Goal: Task Accomplishment & Management: Use online tool/utility

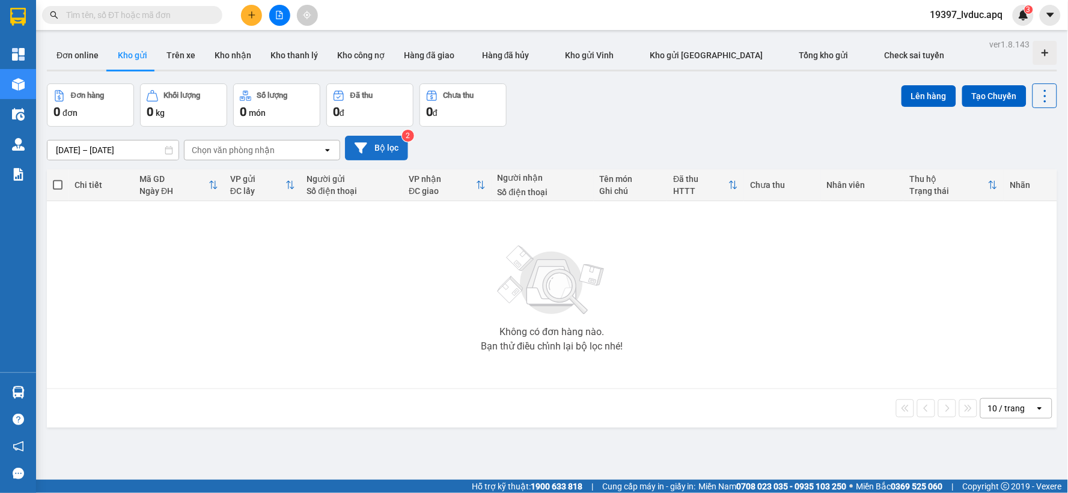
click at [374, 148] on button "Bộ lọc" at bounding box center [376, 148] width 63 height 25
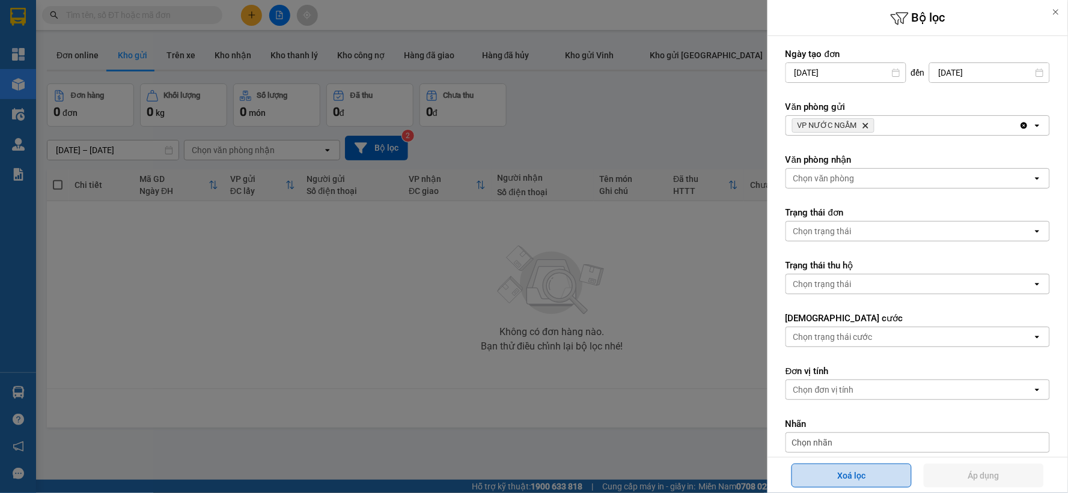
click at [898, 477] on button "Xoá lọc" at bounding box center [851, 476] width 120 height 24
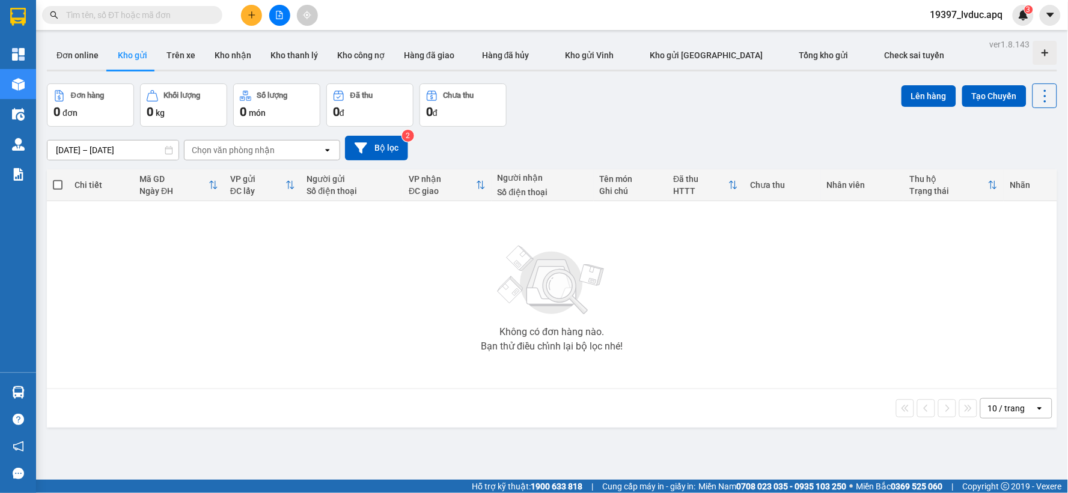
click at [282, 17] on icon "file-add" at bounding box center [279, 15] width 7 height 8
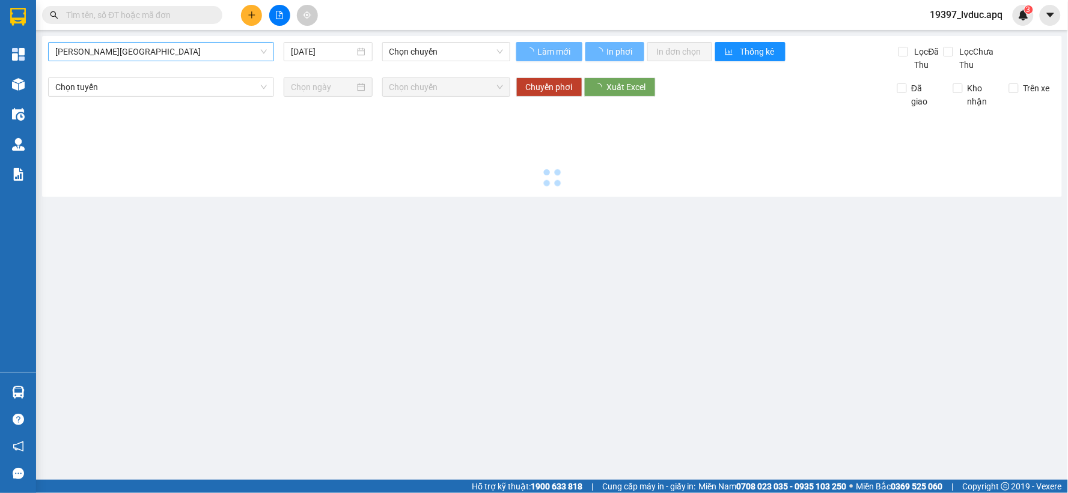
type input "14/09/2025"
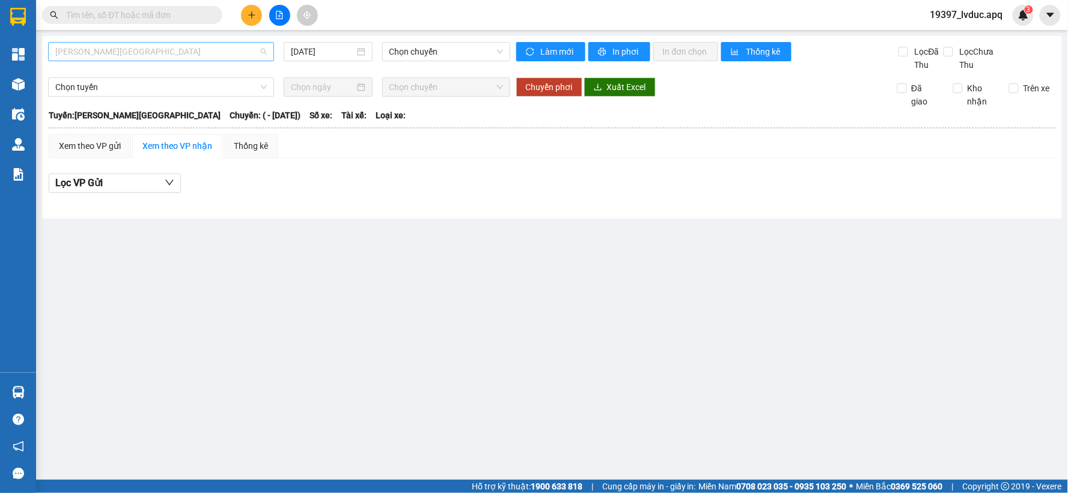
drag, startPoint x: 232, startPoint y: 59, endPoint x: 203, endPoint y: 85, distance: 39.1
click at [231, 59] on span "Gia Lâm - Mỹ Đình" at bounding box center [160, 52] width 211 height 18
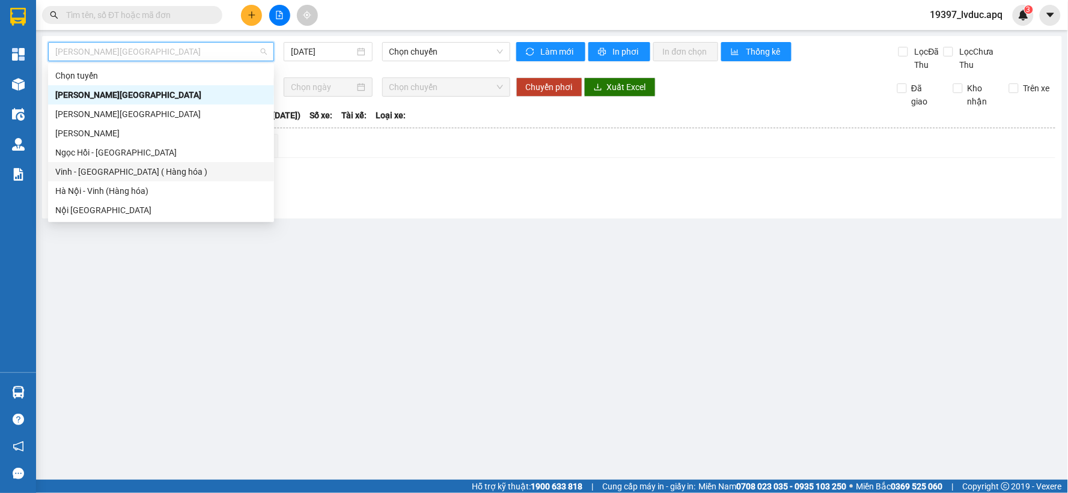
click at [169, 172] on div "Vinh - Hà Nội ( Hàng hóa )" at bounding box center [160, 171] width 211 height 13
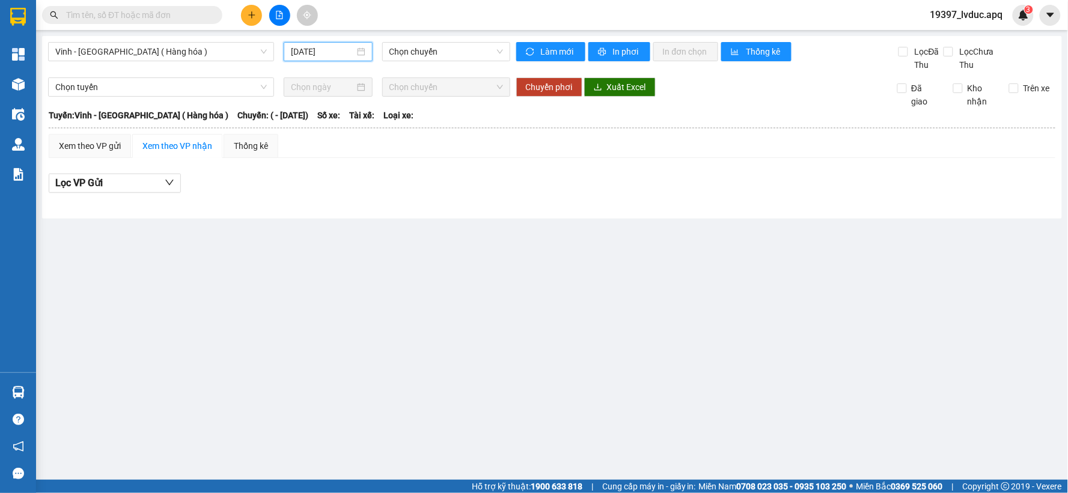
click at [332, 52] on input "14/09/2025" at bounding box center [322, 51] width 63 height 13
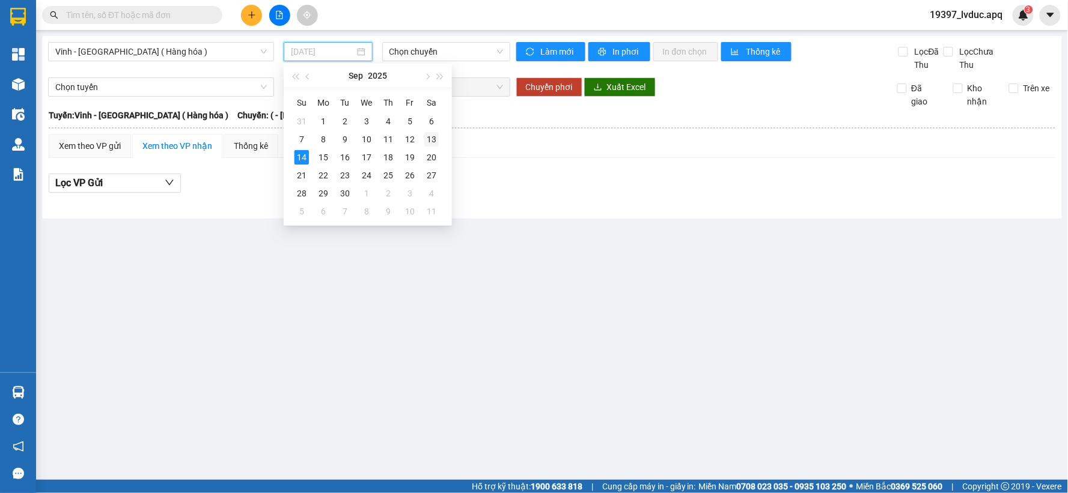
click at [439, 141] on td "13" at bounding box center [432, 139] width 22 height 18
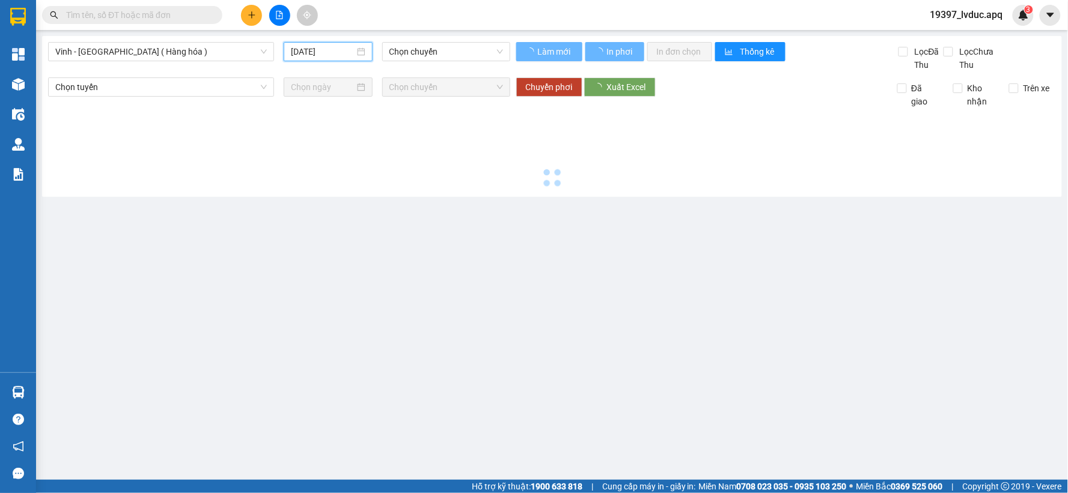
type input "13/09/2025"
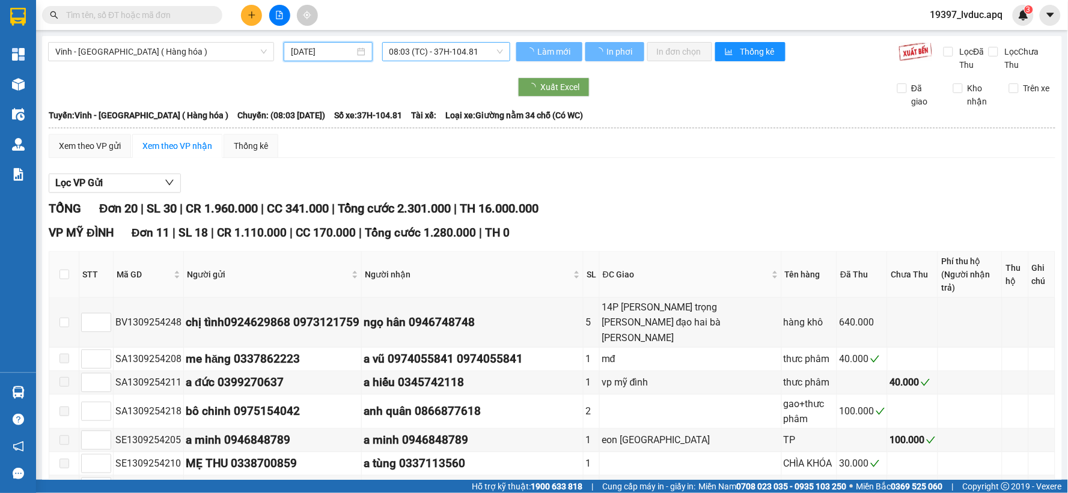
click at [442, 46] on span "08:03 (TC) - 37H-104.81" at bounding box center [446, 52] width 114 height 18
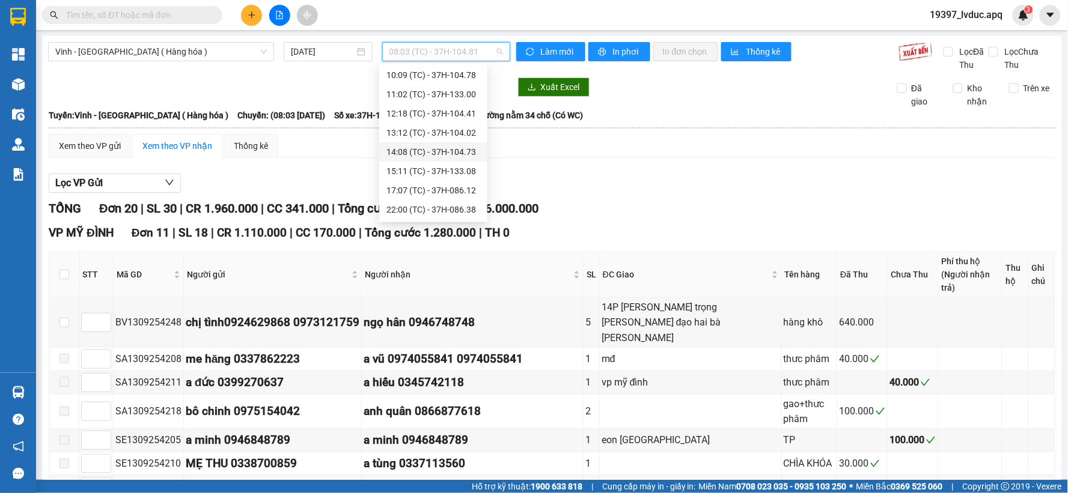
scroll to position [67, 0]
click at [440, 158] on div "17:07 (TC) - 37H-086.12" at bounding box center [433, 162] width 94 height 13
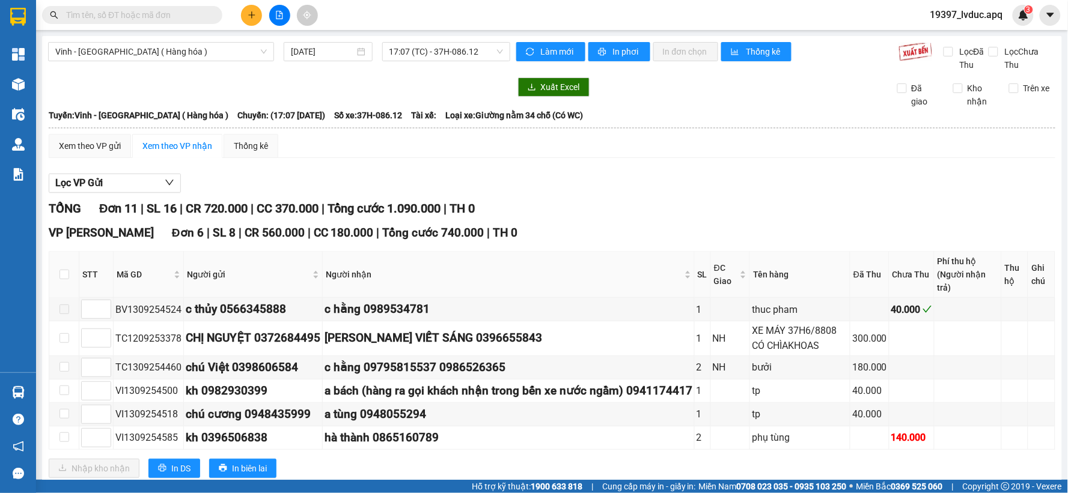
click at [195, 21] on input "text" at bounding box center [137, 14] width 142 height 13
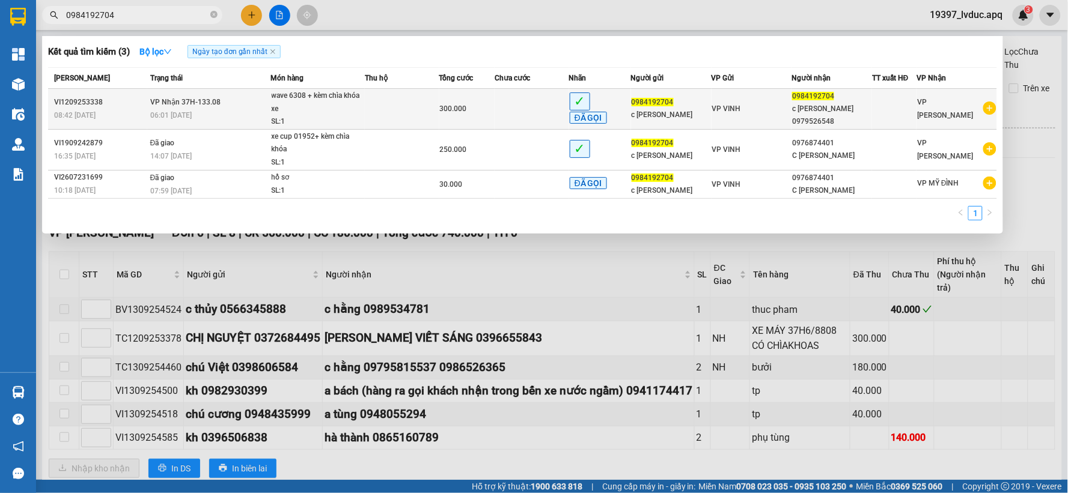
type input "0984192704"
click at [405, 102] on td at bounding box center [402, 109] width 75 height 41
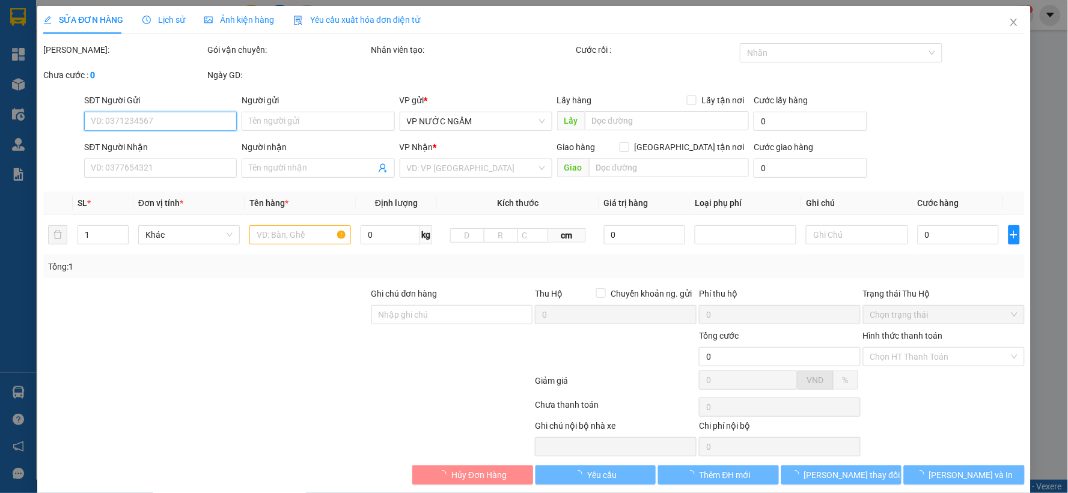
type input "0984192704"
type input "c quỳnh anh"
type input "0984192704"
type input "c quỳnh anh 0979526548"
type input "300.000"
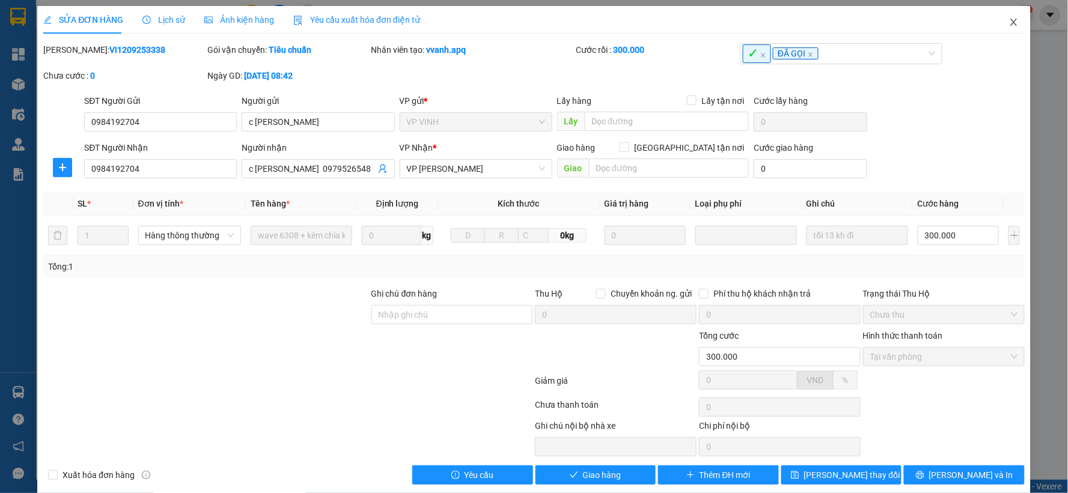
click at [1011, 22] on span "Close" at bounding box center [1014, 23] width 34 height 34
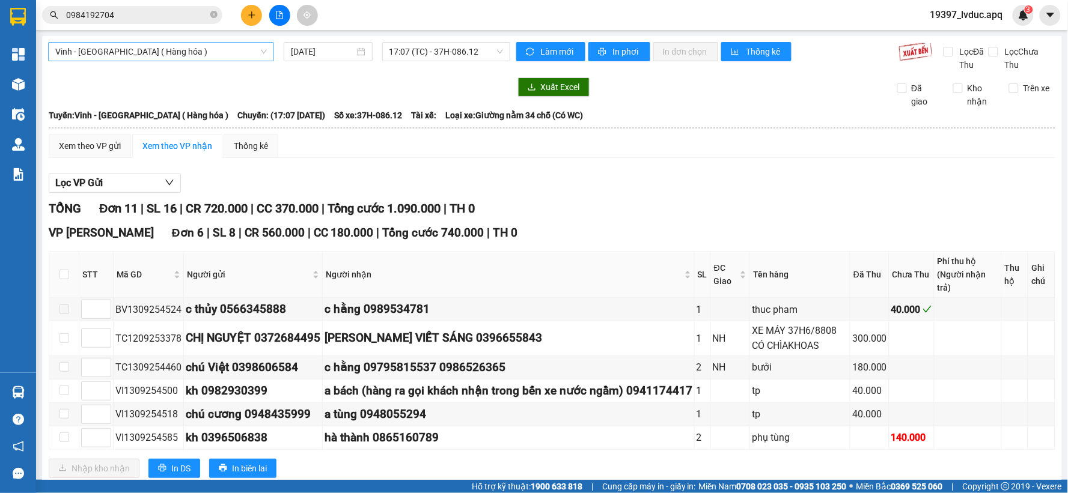
click at [218, 50] on span "Vinh - Hà Nội ( Hàng hóa )" at bounding box center [160, 52] width 211 height 18
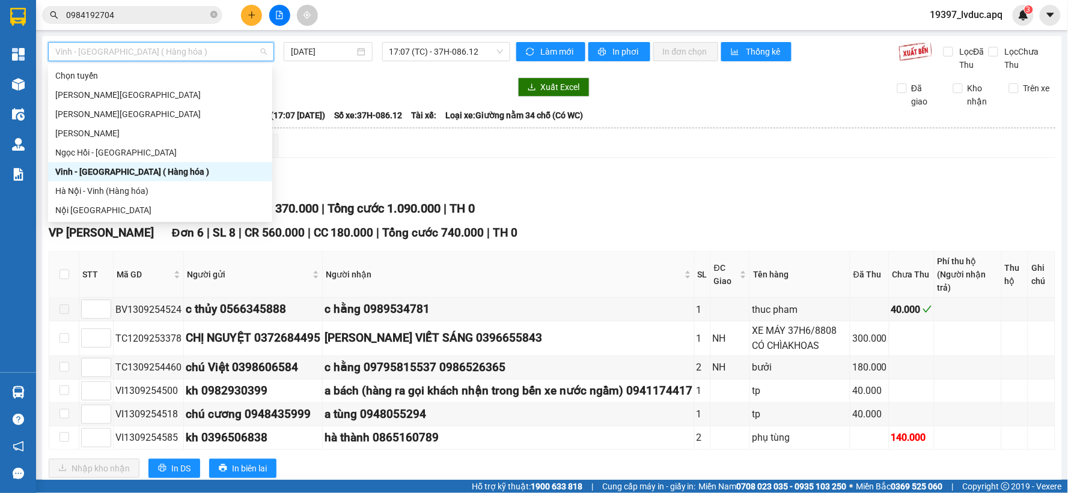
click at [157, 172] on div "Vinh - Hà Nội ( Hàng hóa )" at bounding box center [160, 171] width 210 height 13
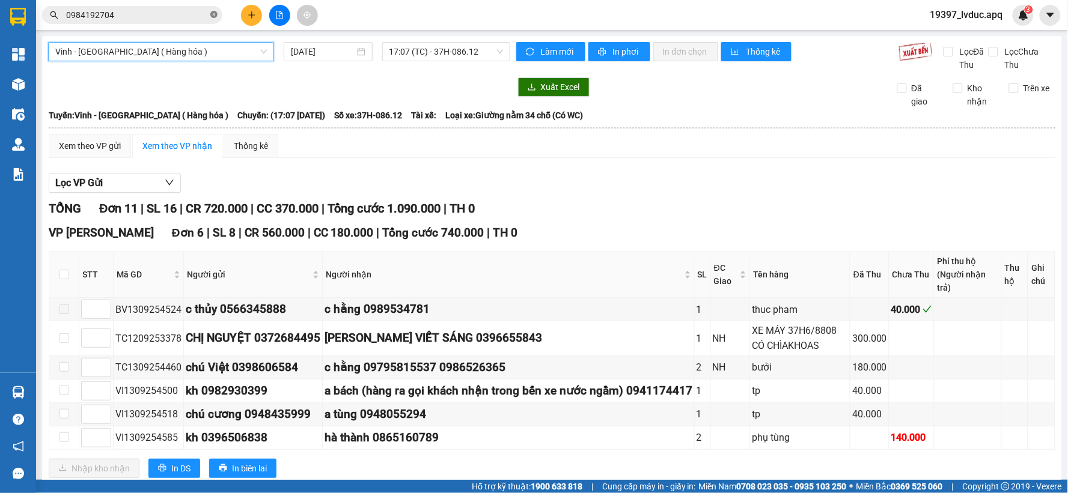
click at [212, 14] on icon "close-circle" at bounding box center [213, 14] width 7 height 7
click at [470, 53] on span "17:07 (TC) - 37H-086.12" at bounding box center [446, 52] width 114 height 18
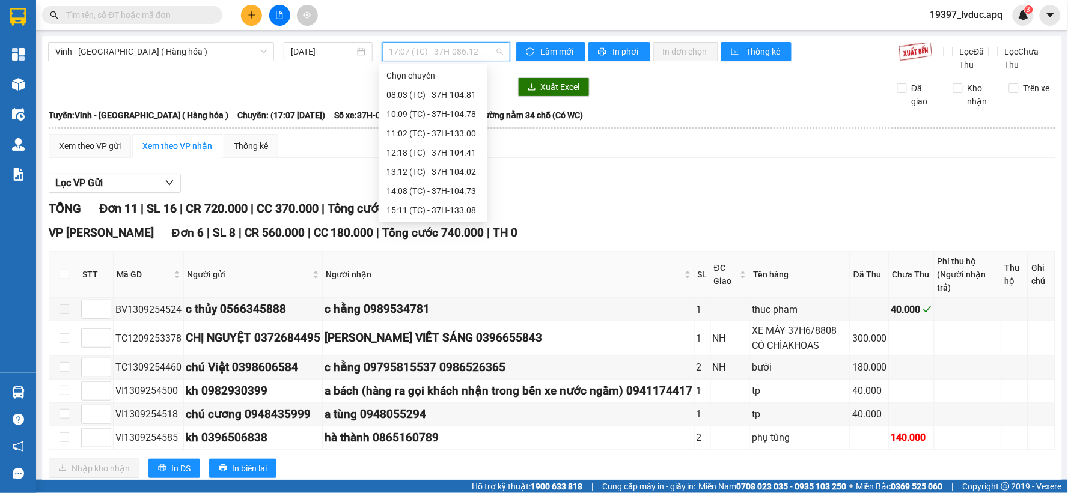
scroll to position [19, 0]
click at [442, 204] on div "17:07 (TC) - 37H-086.12" at bounding box center [433, 210] width 94 height 13
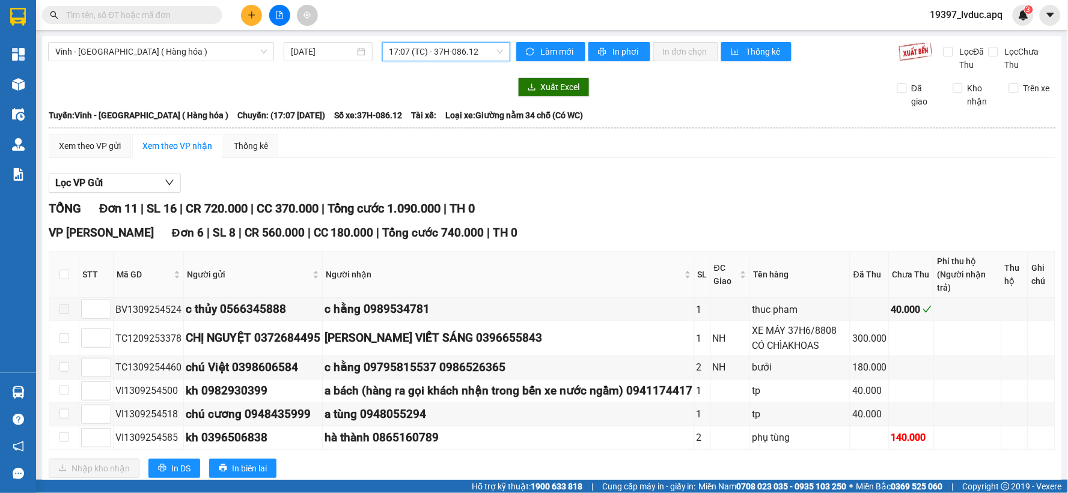
click at [457, 52] on span "17:07 (TC) - 37H-086.12" at bounding box center [446, 52] width 114 height 18
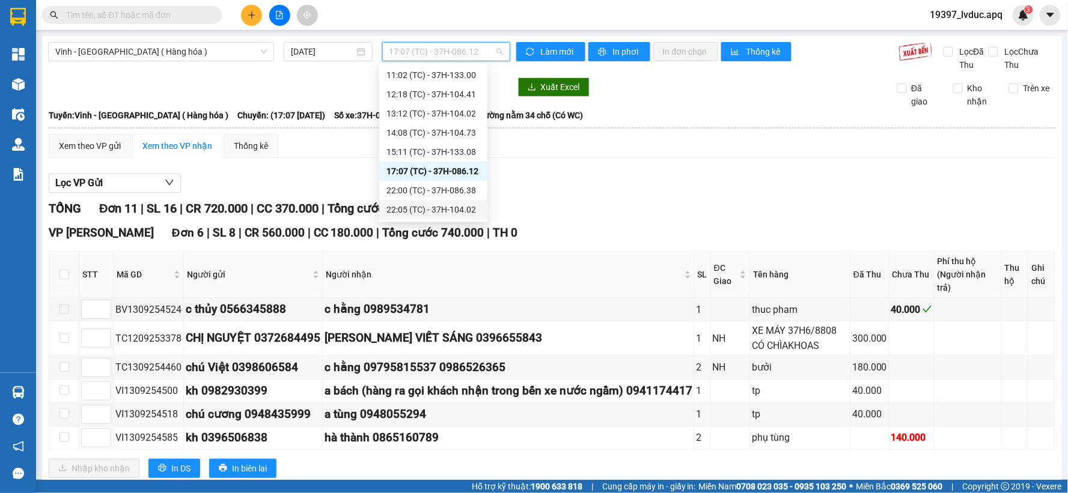
scroll to position [86, 0]
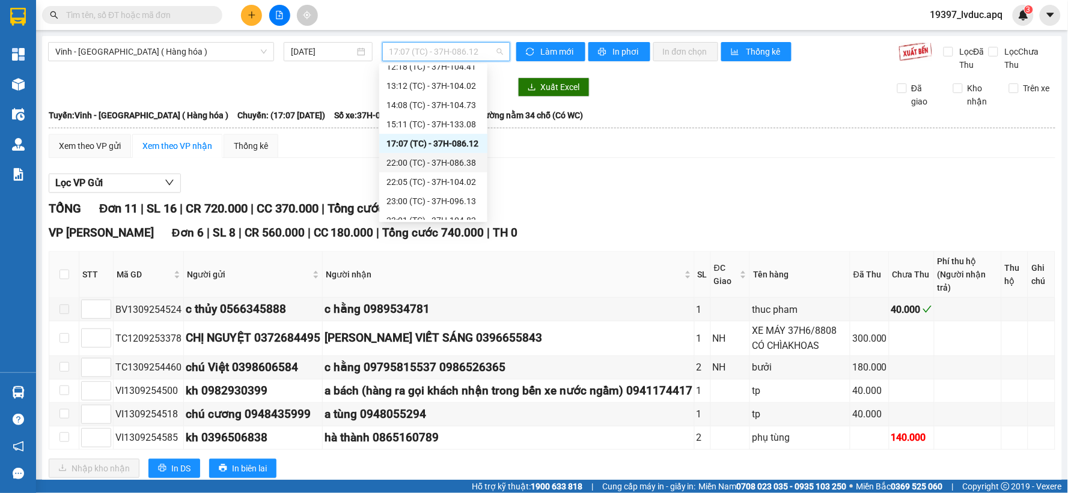
click at [418, 156] on div "22:00 (TC) - 37H-086.38" at bounding box center [433, 162] width 94 height 13
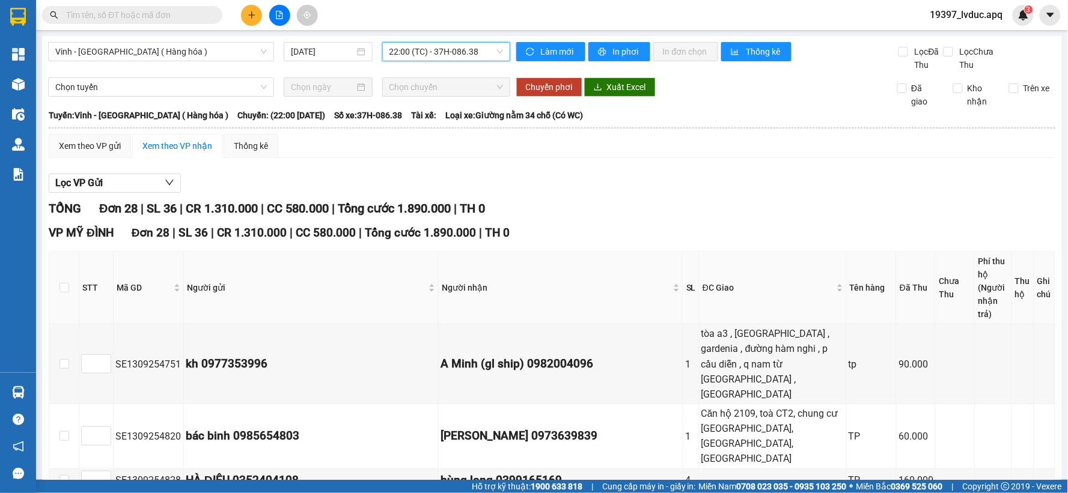
click at [464, 54] on span "22:00 (TC) - 37H-086.38" at bounding box center [446, 52] width 114 height 18
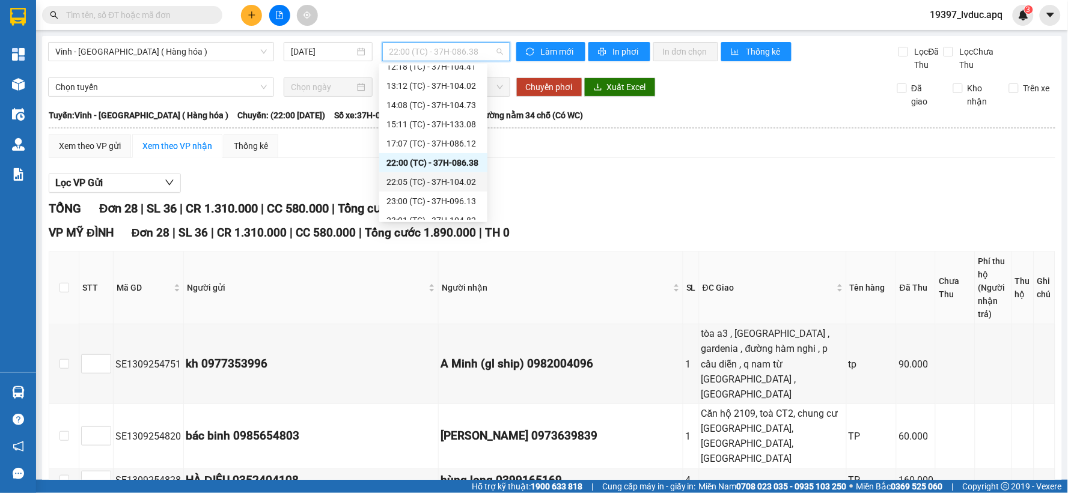
click at [453, 178] on div "22:05 (TC) - 37H-104.02" at bounding box center [433, 181] width 94 height 13
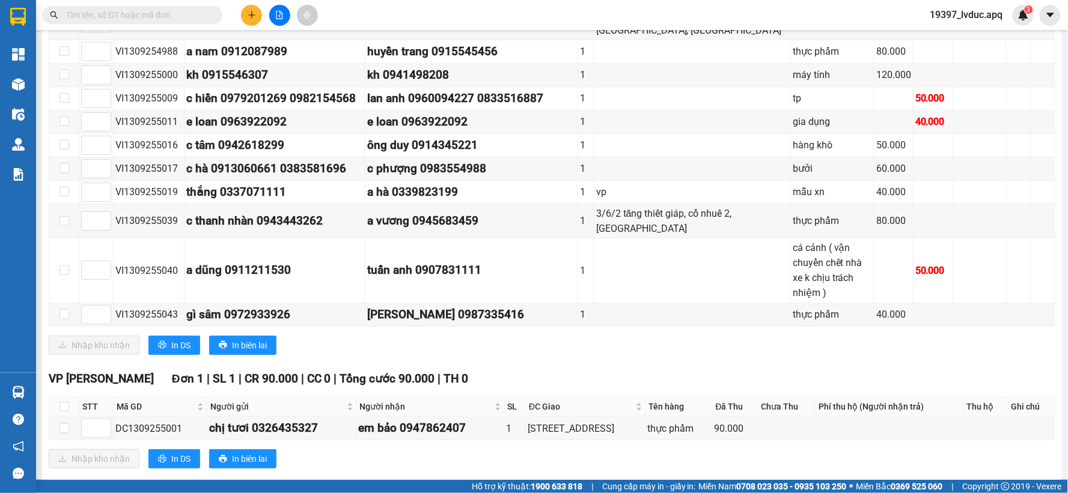
scroll to position [1295, 0]
drag, startPoint x: 440, startPoint y: 176, endPoint x: 574, endPoint y: 82, distance: 164.0
click at [580, 90] on div "1" at bounding box center [586, 97] width 12 height 15
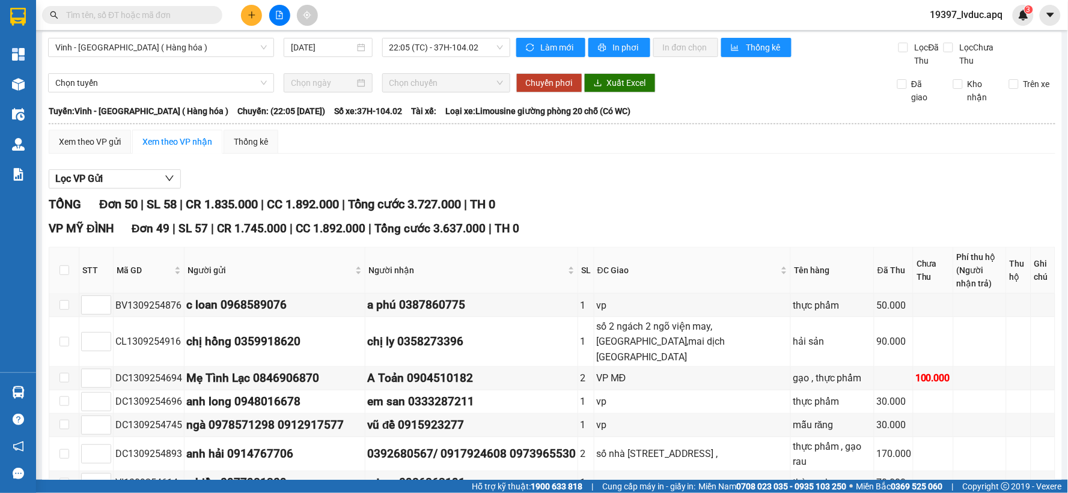
scroll to position [0, 0]
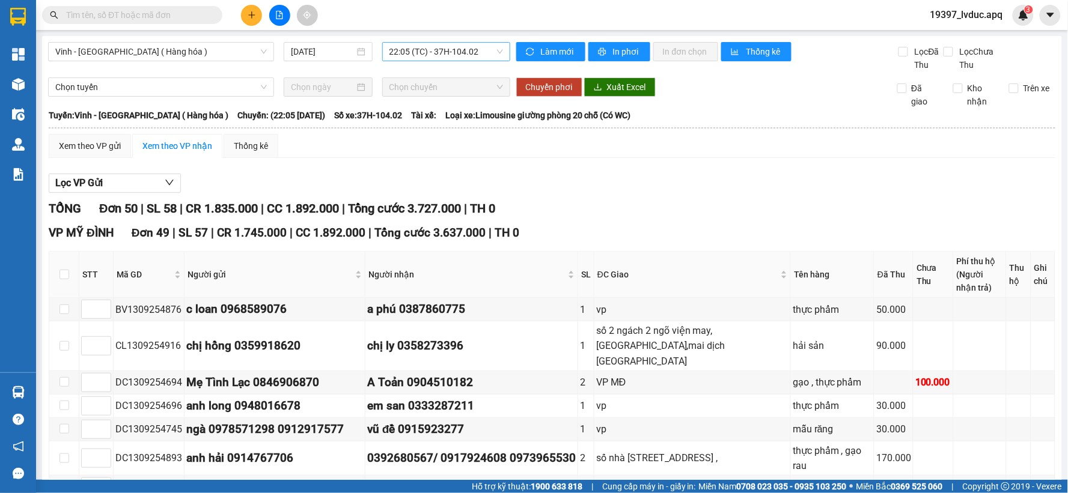
click at [449, 55] on span "22:05 (TC) - 37H-104.02" at bounding box center [446, 52] width 114 height 18
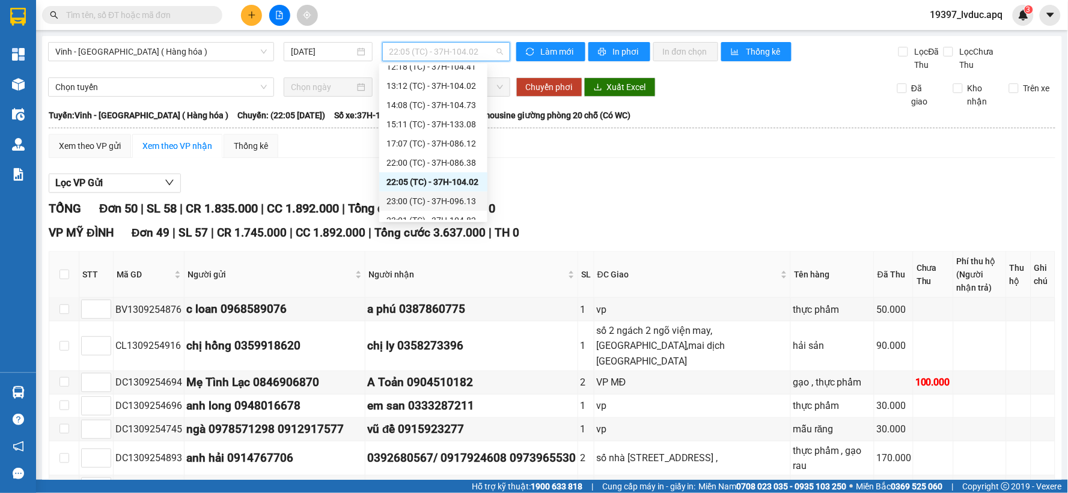
click at [452, 198] on div "23:00 (TC) - 37H-096.13" at bounding box center [433, 201] width 94 height 13
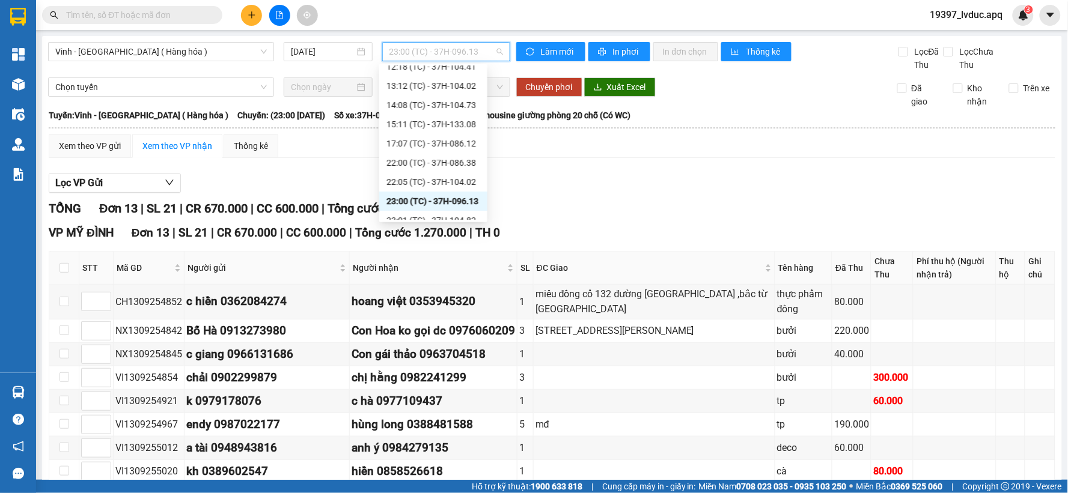
drag, startPoint x: 461, startPoint y: 44, endPoint x: 452, endPoint y: 76, distance: 32.5
click at [461, 45] on span "23:00 (TC) - 37H-096.13" at bounding box center [446, 52] width 114 height 18
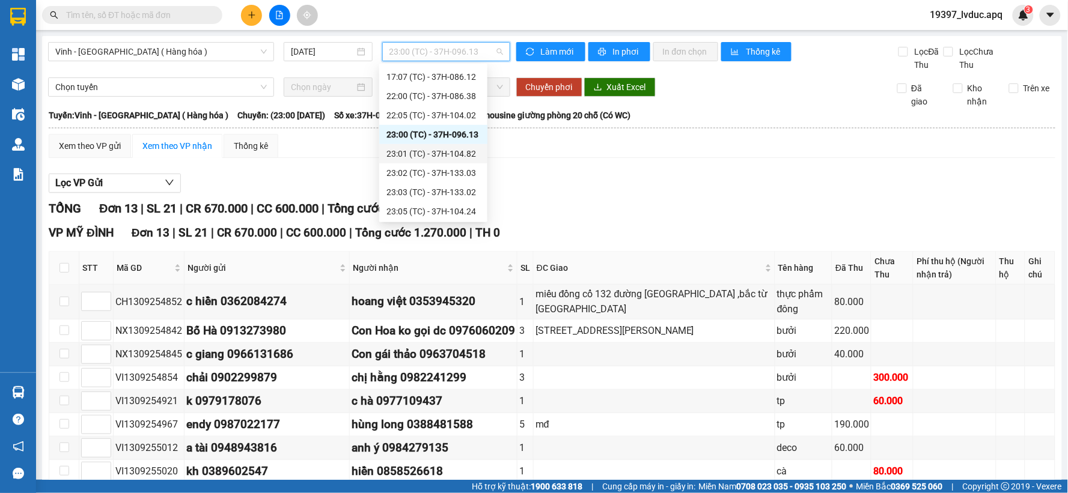
click at [455, 155] on div "23:01 (TC) - 37H-104.82" at bounding box center [433, 153] width 94 height 13
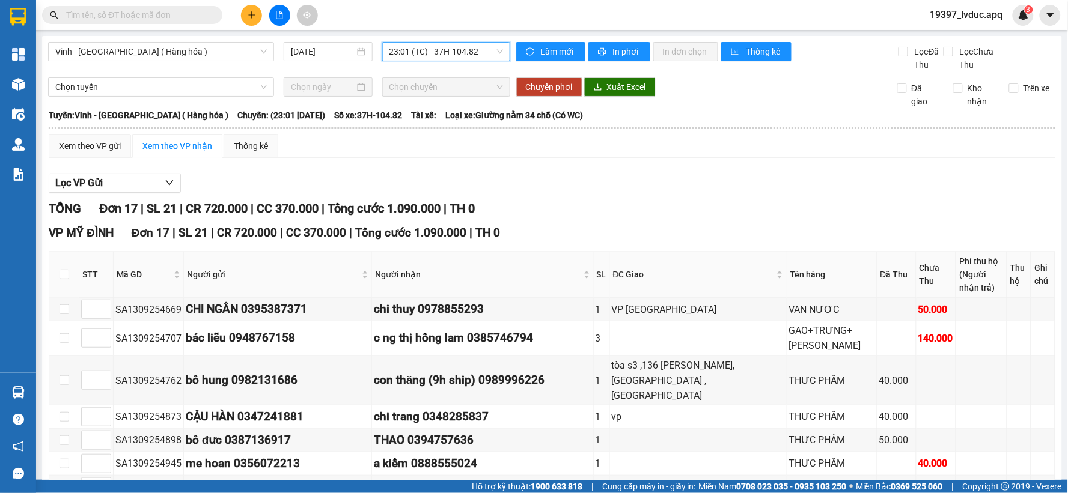
drag, startPoint x: 439, startPoint y: 64, endPoint x: 443, endPoint y: 54, distance: 10.5
click at [440, 63] on div "Vinh - Hà Nội ( Hàng hóa ) 13/09/2025 23:01 23:01 (TC) - 37H-104.82" at bounding box center [279, 56] width 462 height 29
click at [443, 54] on span "23:01 (TC) - 37H-104.82" at bounding box center [446, 52] width 114 height 18
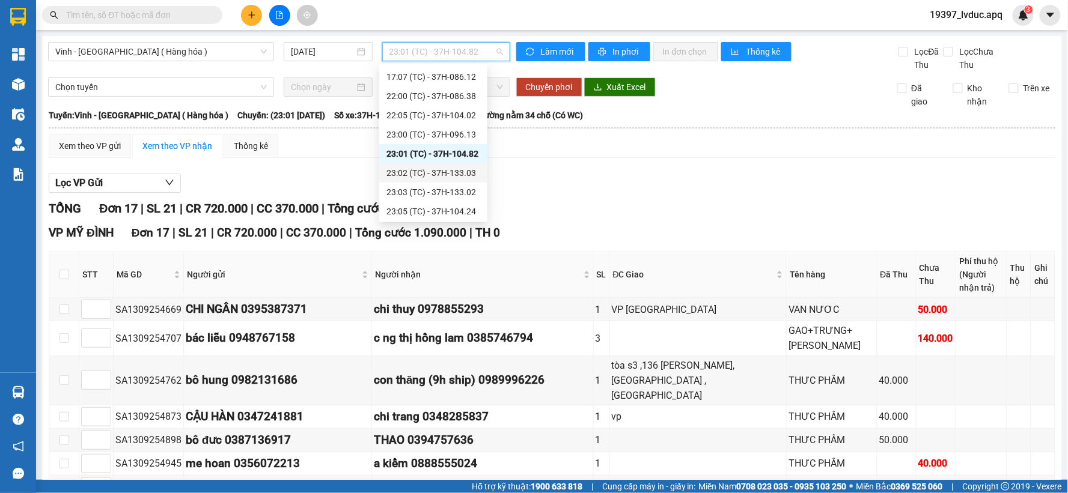
click at [455, 172] on div "23:02 (TC) - 37H-133.03" at bounding box center [433, 172] width 94 height 13
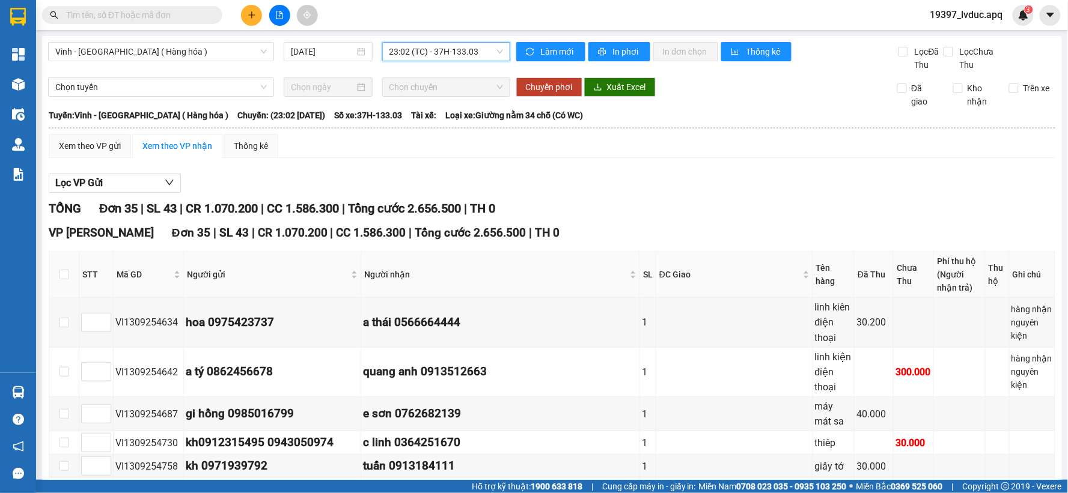
click at [451, 58] on span "23:02 (TC) - 37H-133.03" at bounding box center [446, 52] width 114 height 18
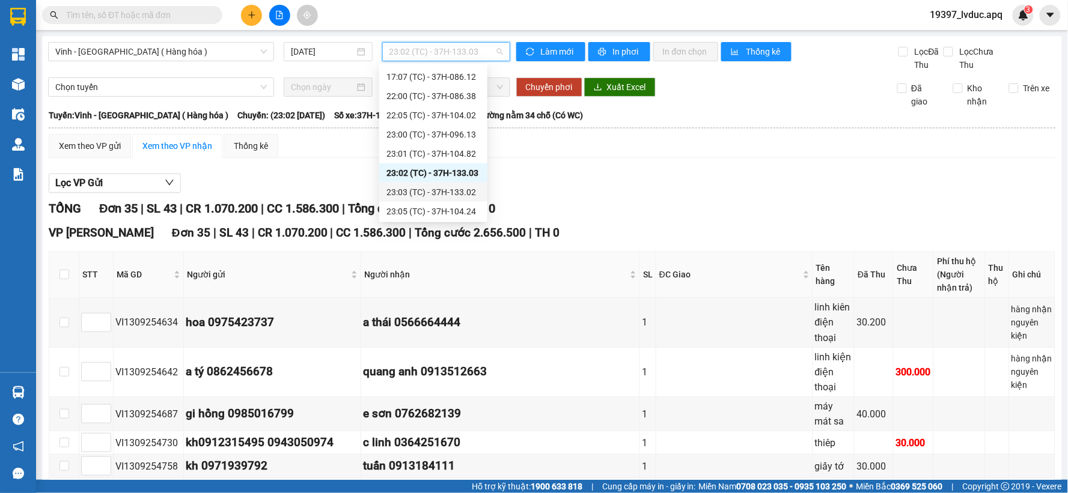
click at [461, 195] on div "23:03 (TC) - 37H-133.02" at bounding box center [433, 192] width 94 height 13
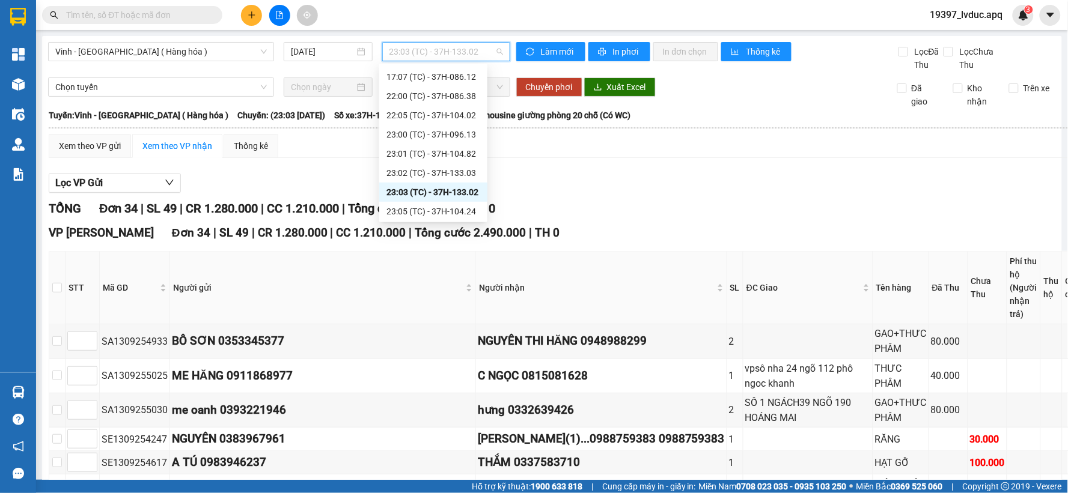
click at [475, 47] on span "23:03 (TC) - 37H-133.02" at bounding box center [446, 52] width 114 height 18
click at [454, 169] on div "23:05 (TC) - 37H-104.24" at bounding box center [433, 171] width 94 height 13
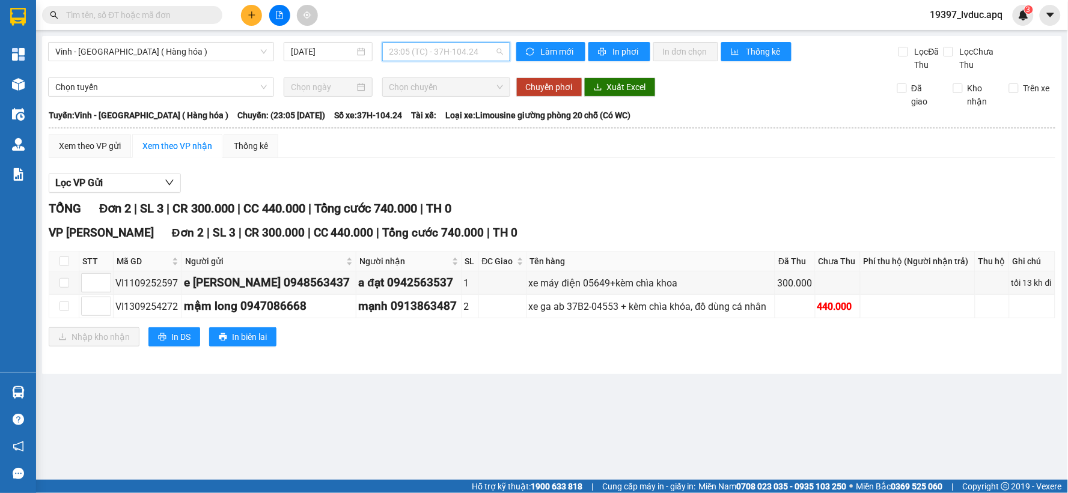
click at [463, 47] on span "23:05 (TC) - 37H-104.24" at bounding box center [446, 52] width 114 height 18
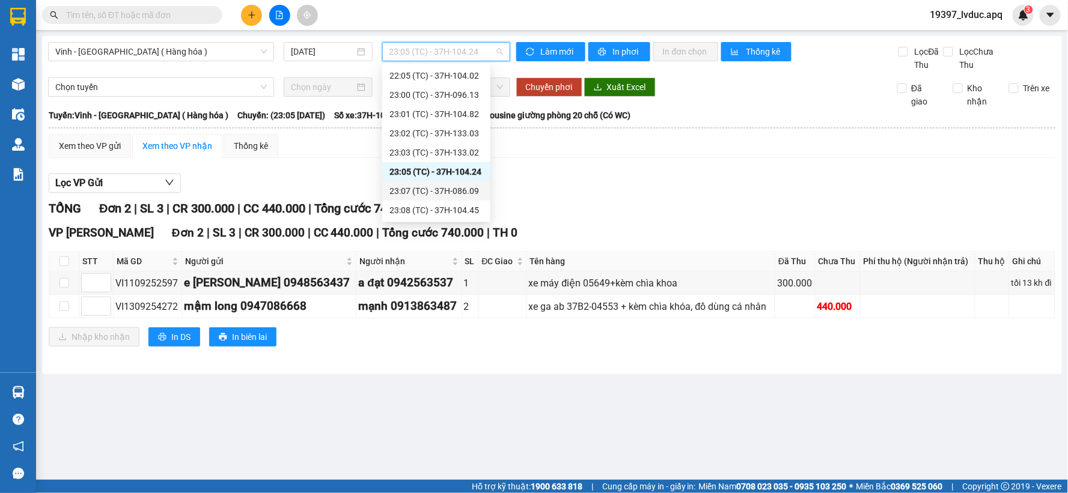
click at [455, 189] on div "23:07 (TC) - 37H-086.09" at bounding box center [436, 190] width 94 height 13
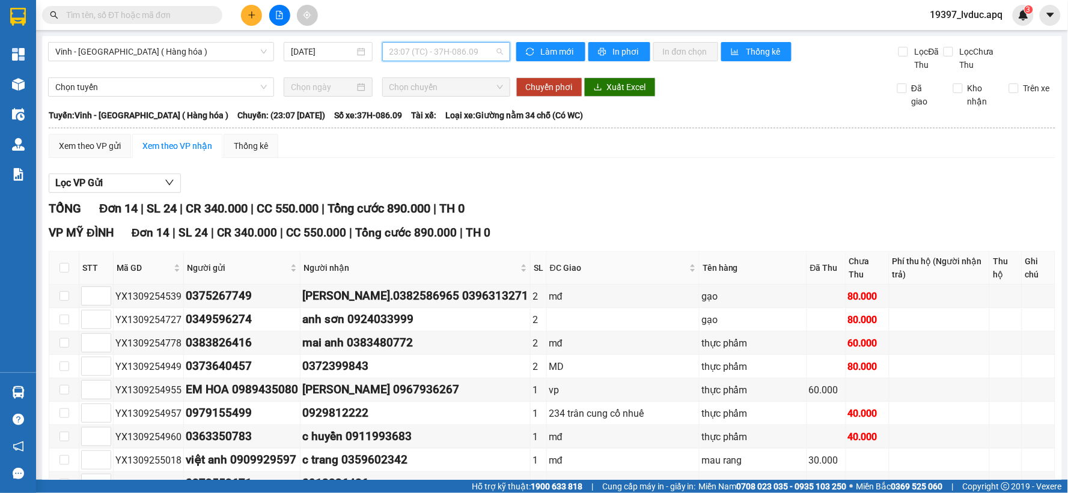
click at [428, 53] on span "23:07 (TC) - 37H-086.09" at bounding box center [446, 52] width 114 height 18
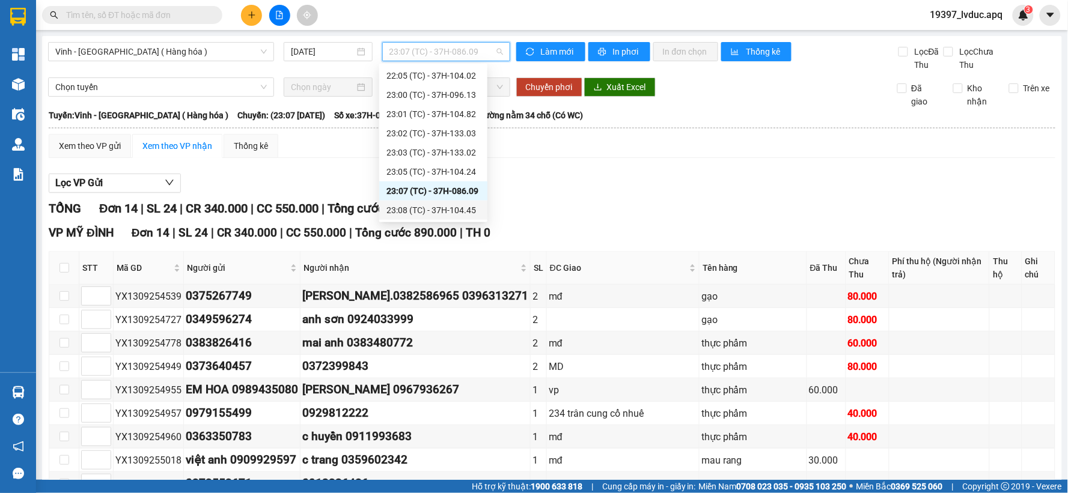
click at [439, 215] on div "23:08 (TC) - 37H-104.45" at bounding box center [433, 210] width 94 height 13
